Goal: Communication & Community: Participate in discussion

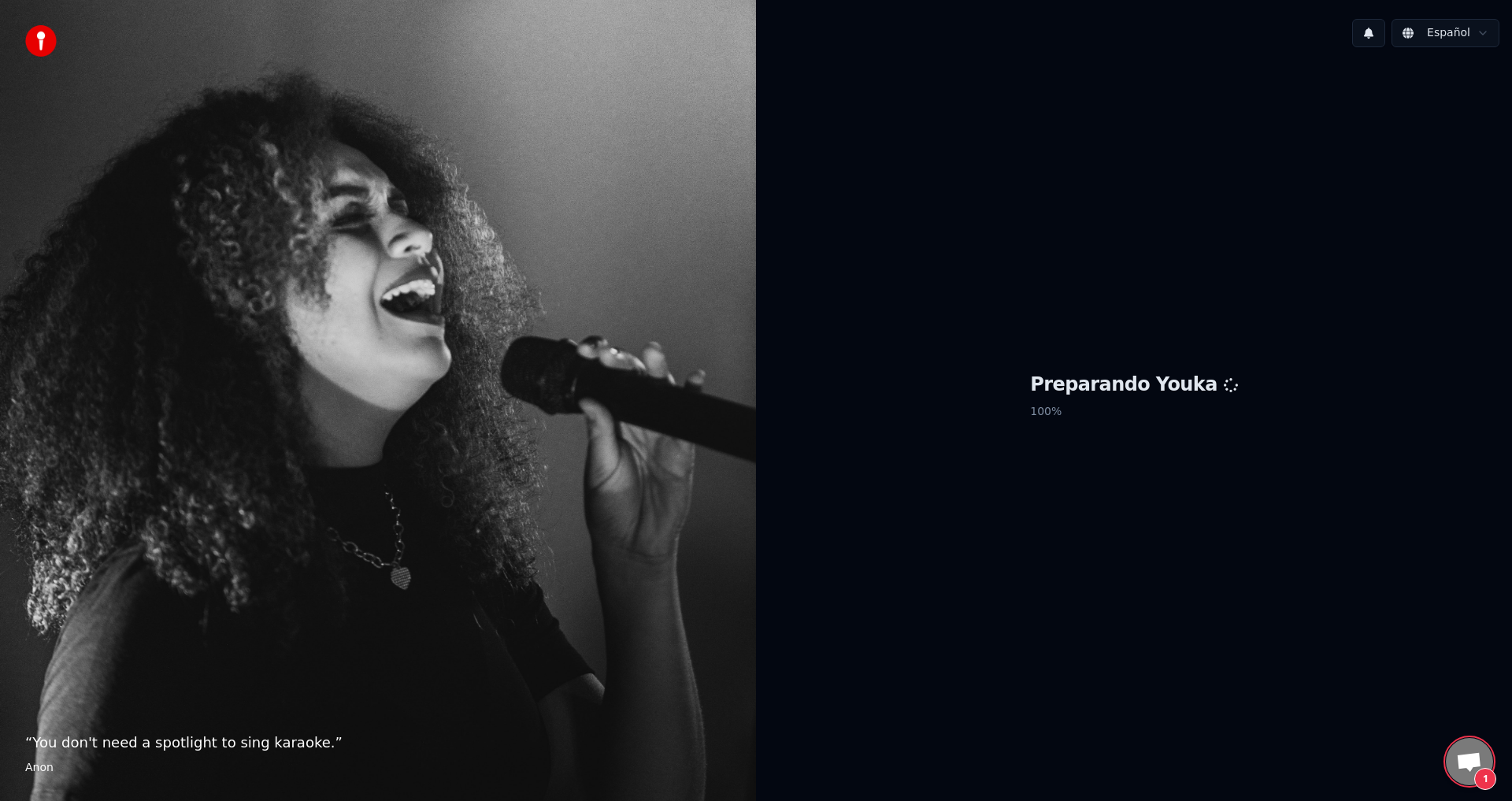
scroll to position [1398, 0]
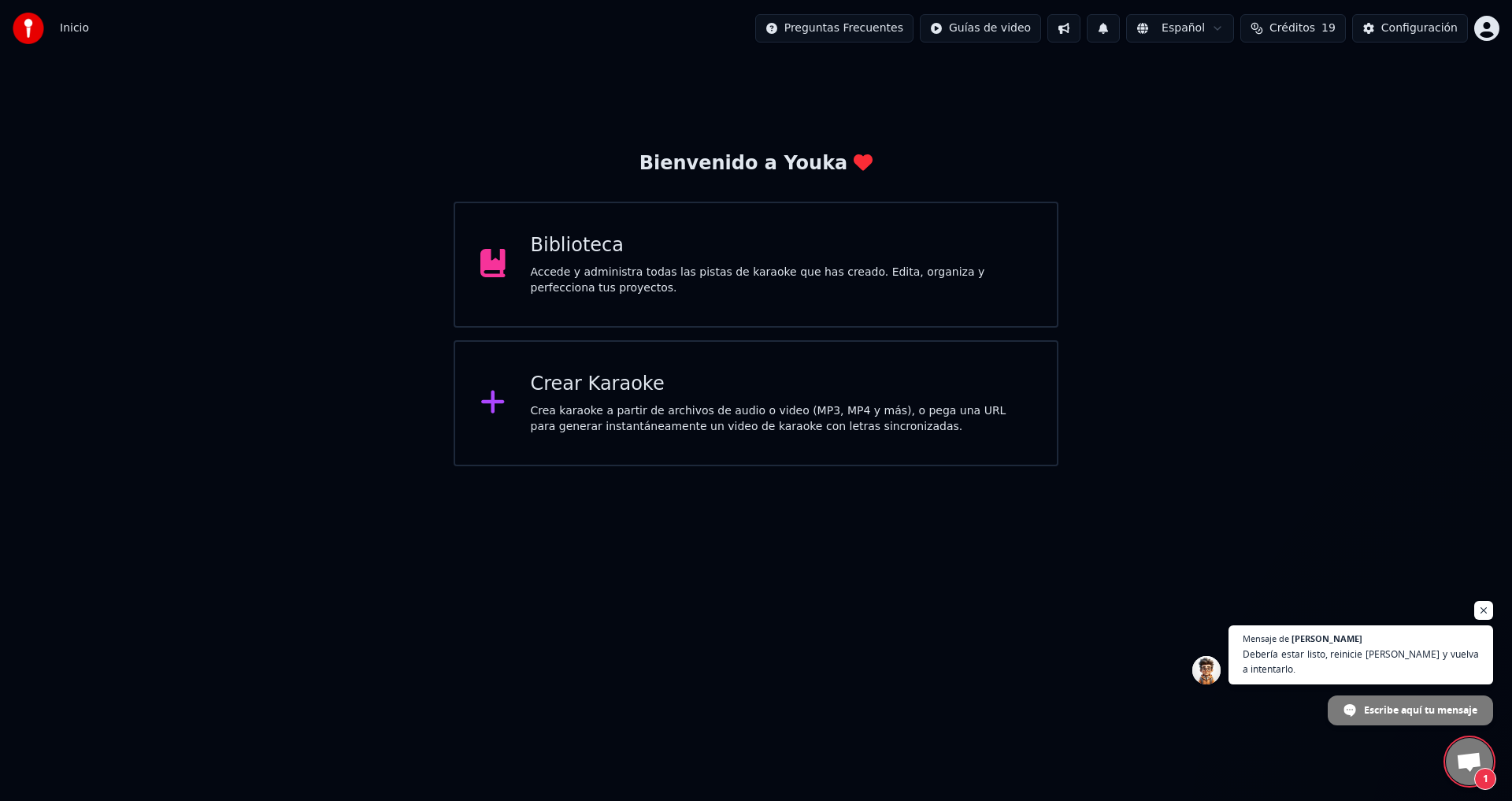
click at [1463, 759] on span "Chat abierto" at bounding box center [1469, 763] width 26 height 22
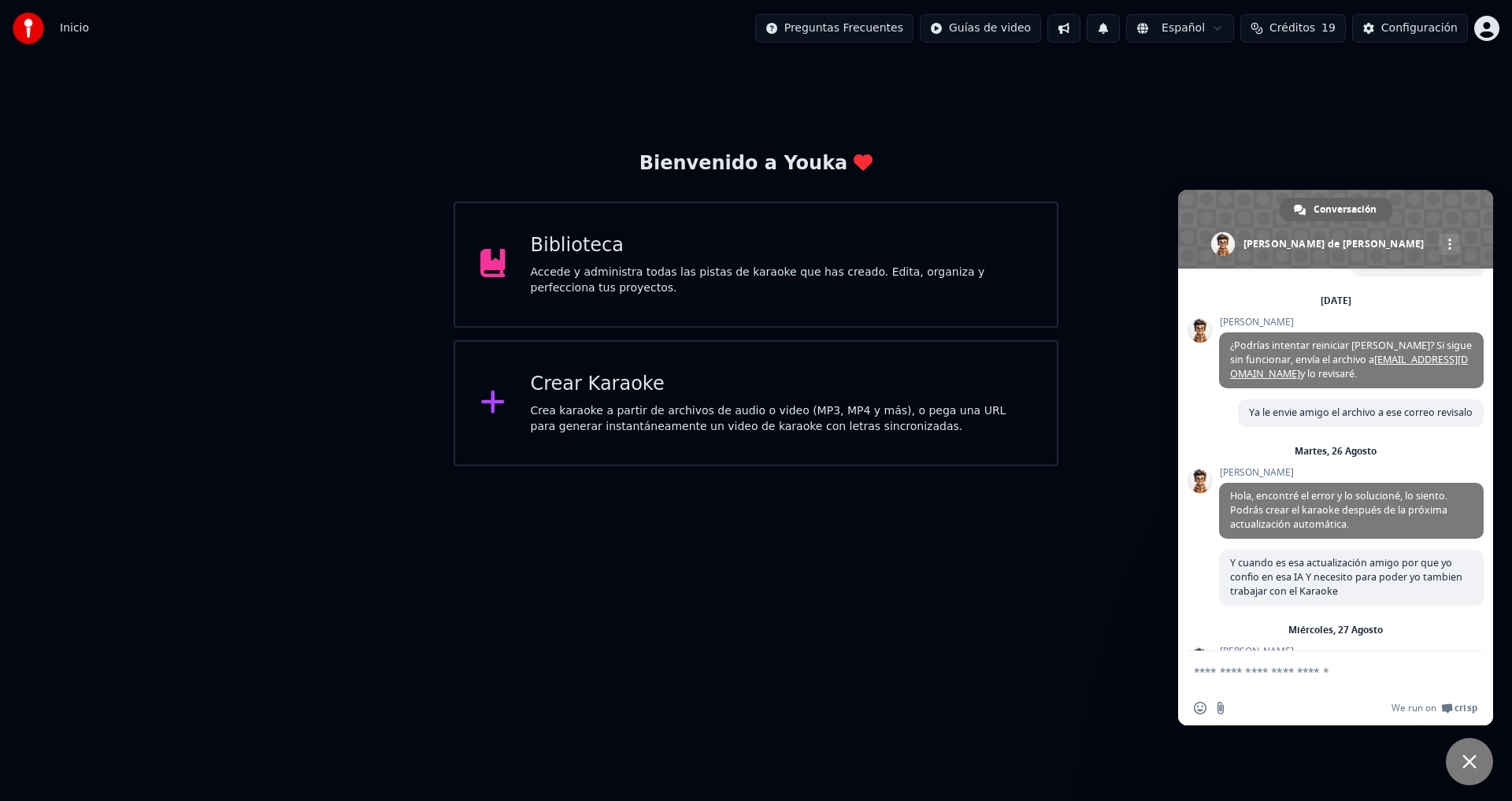
scroll to position [1495, 0]
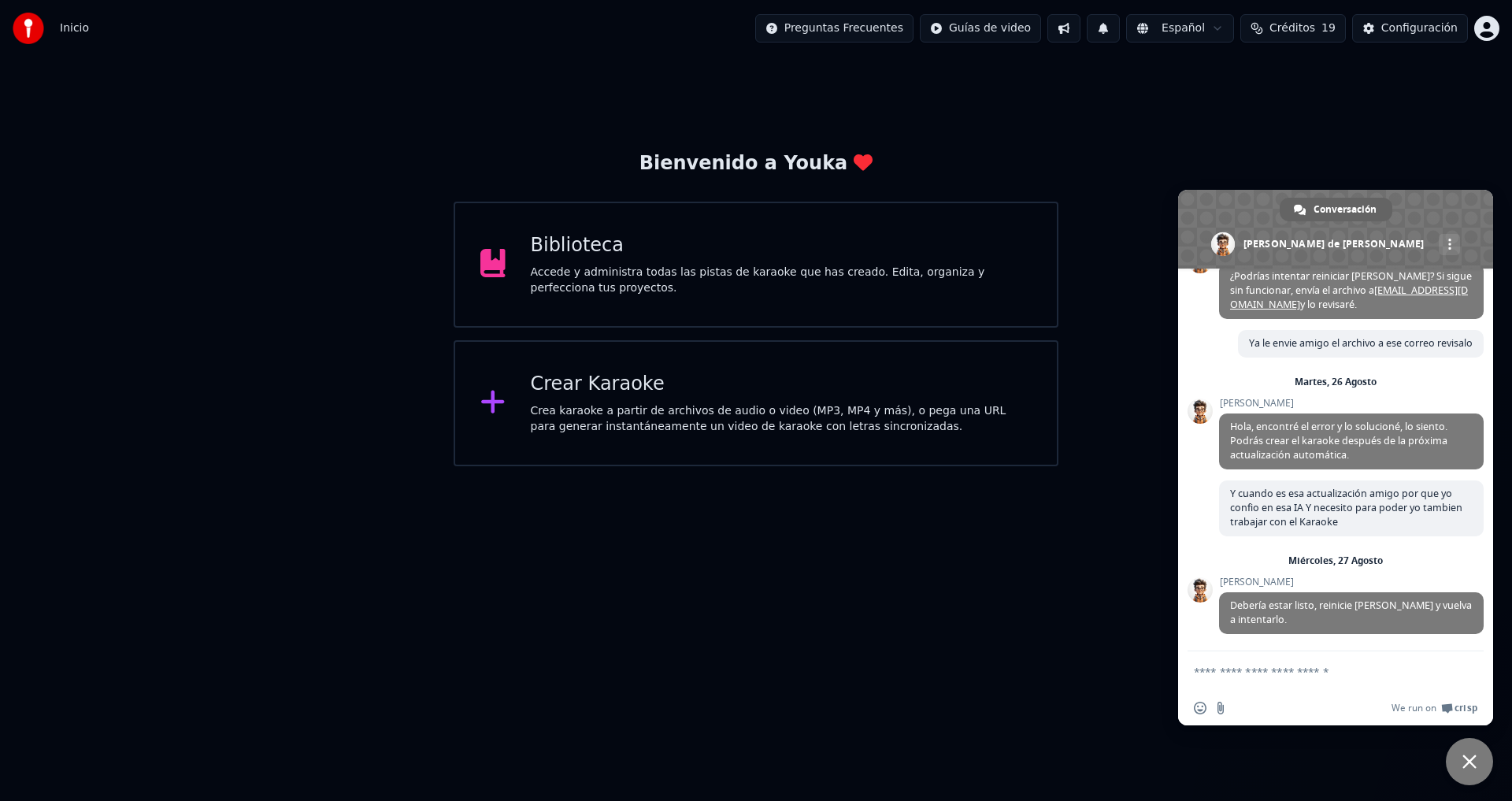
click at [1283, 675] on textarea "Escribe aquí tu mensaje..." at bounding box center [1319, 671] width 252 height 39
type textarea "*"
type textarea "**********"
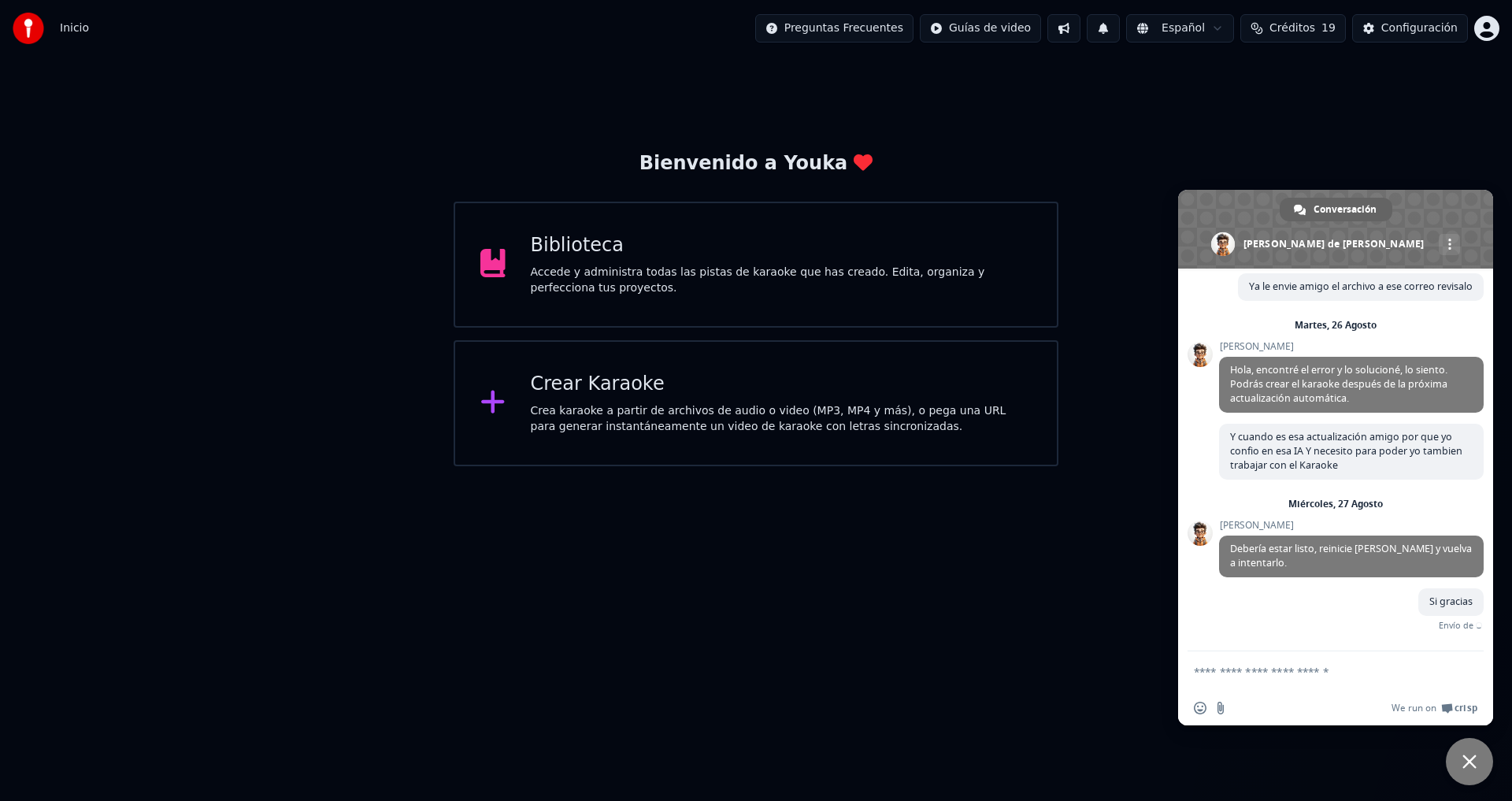
click at [653, 301] on div "Biblioteca Accede y administra todas las pistas de karaoke que has creado. Edit…" at bounding box center [756, 264] width 605 height 126
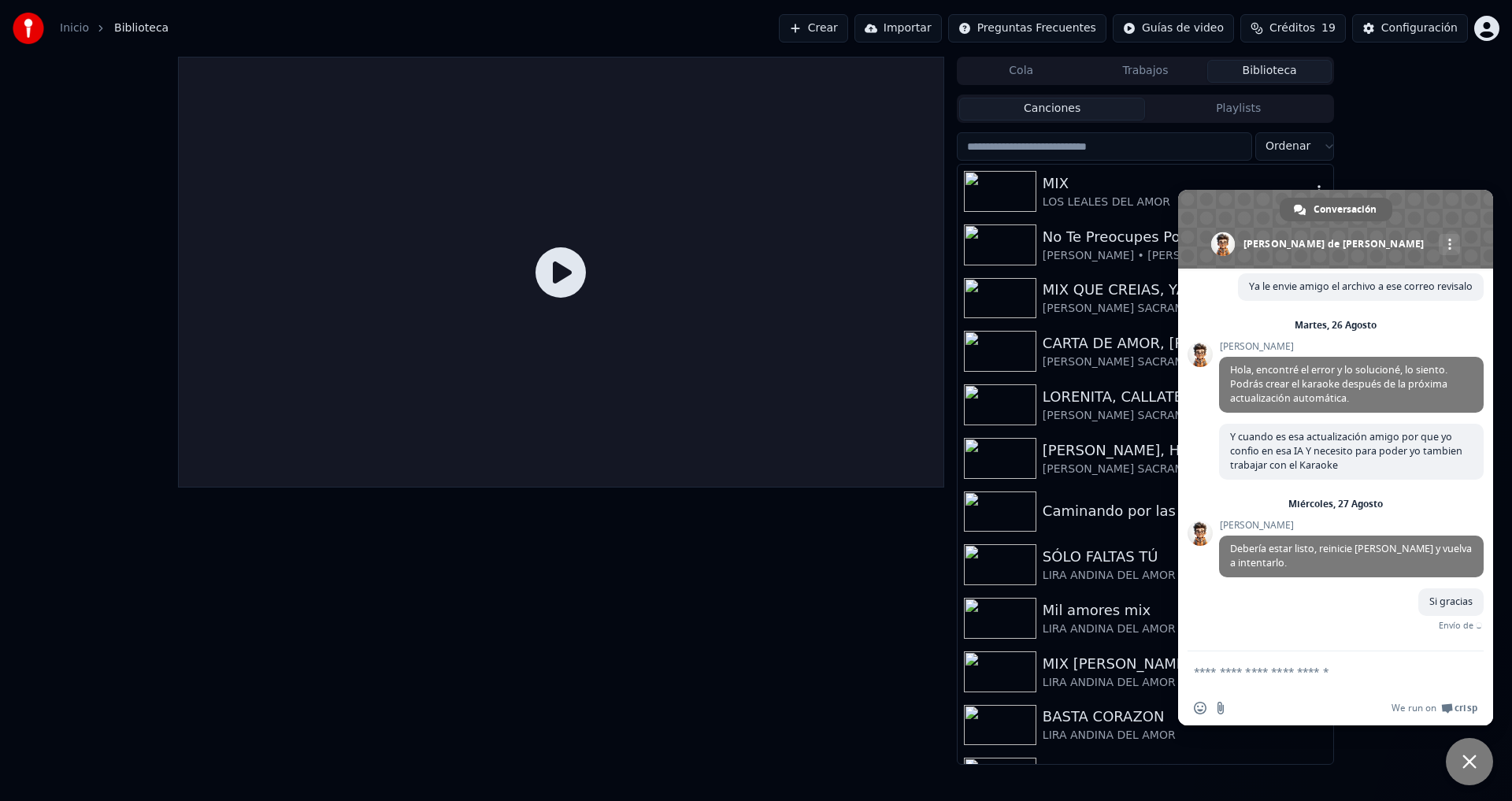
click at [1065, 187] on div "MIX" at bounding box center [1177, 184] width 269 height 22
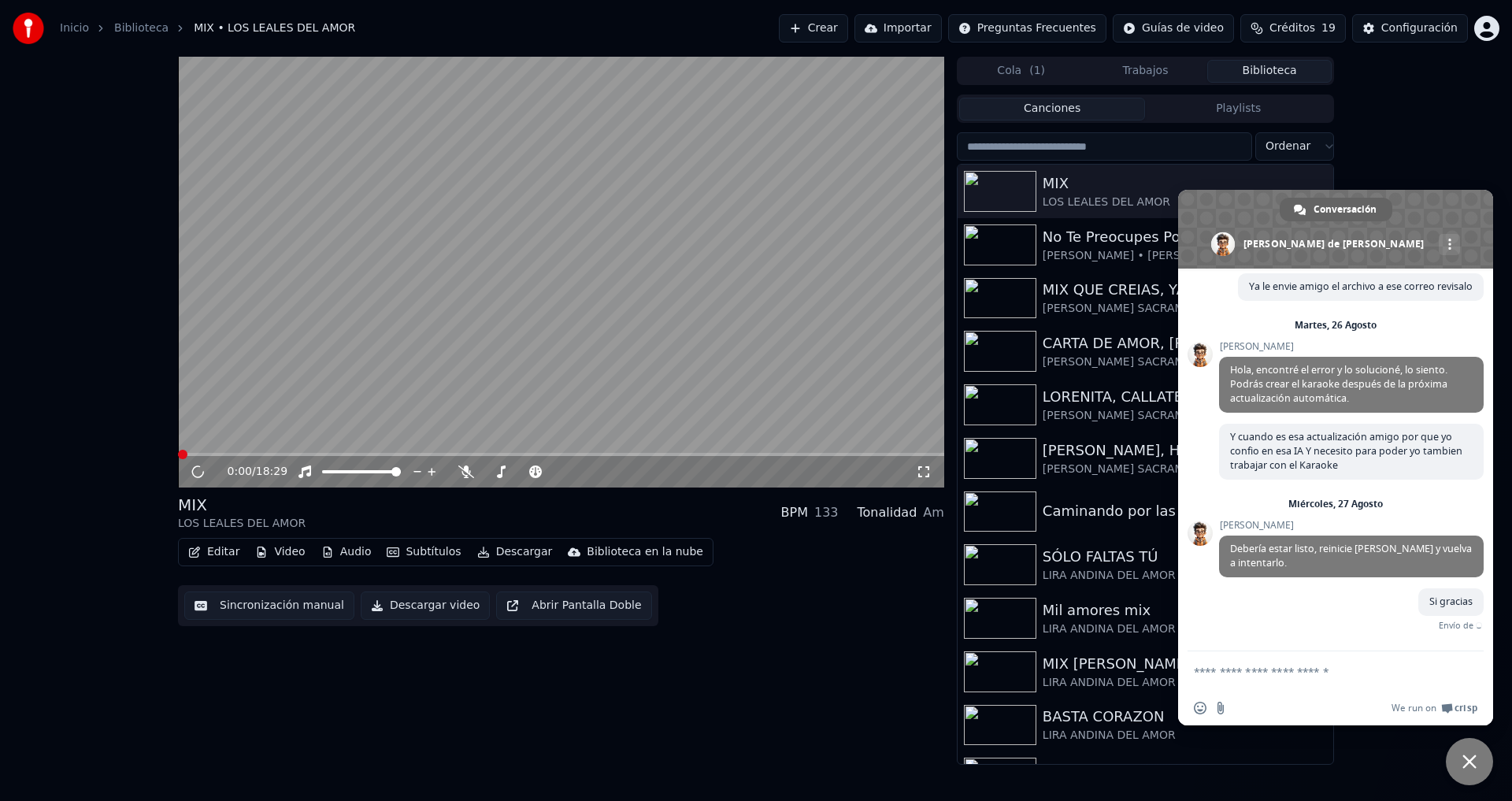
click at [1465, 757] on span "Cerrar el chat" at bounding box center [1469, 762] width 14 height 14
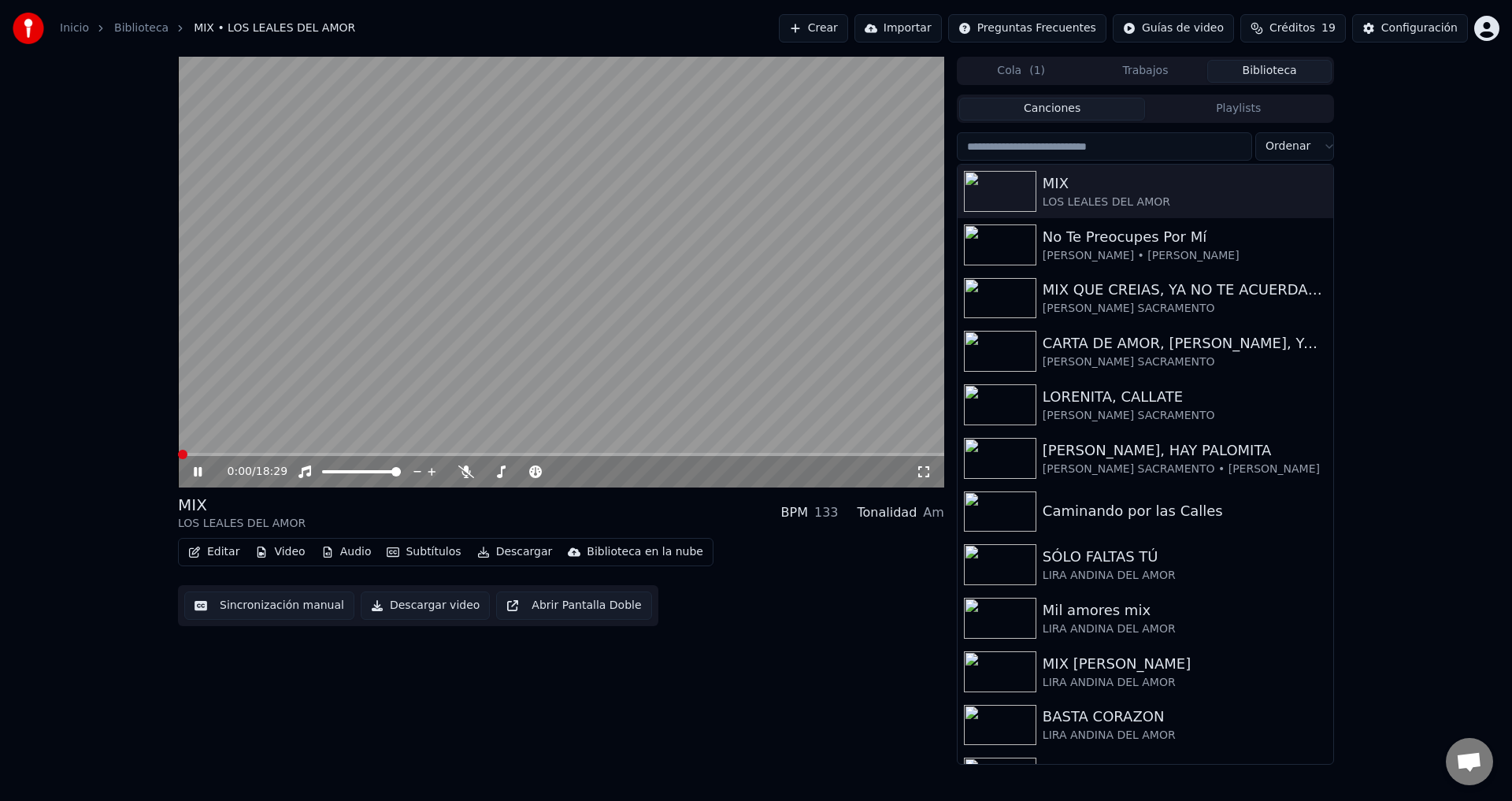
scroll to position [1534, 0]
click at [191, 474] on icon at bounding box center [209, 471] width 37 height 13
